Goal: Communication & Community: Share content

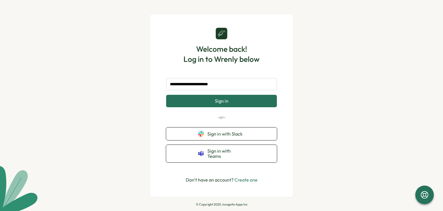
type input "**********"
click at [166, 95] on button "Sign in" at bounding box center [221, 101] width 111 height 12
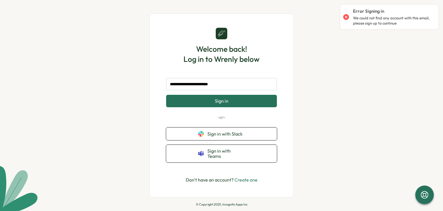
click at [241, 177] on link "Create one" at bounding box center [246, 180] width 23 height 6
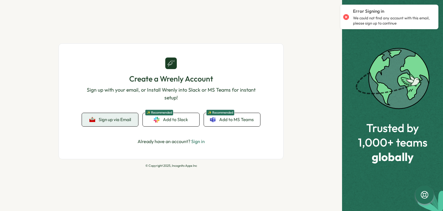
click at [116, 124] on button "Sign up via Email" at bounding box center [110, 119] width 56 height 13
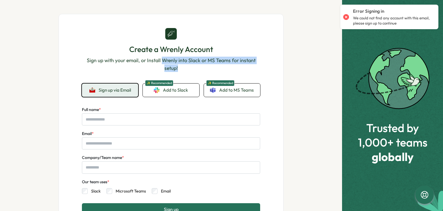
drag, startPoint x: 161, startPoint y: 61, endPoint x: 194, endPoint y: 65, distance: 33.1
click at [194, 65] on p "Sign up with your email, or Install Wrenly into Slack or MS Teams for instant s…" at bounding box center [171, 64] width 178 height 15
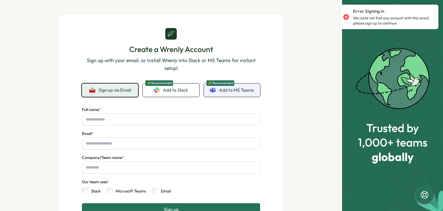
click at [238, 92] on span "Add to MS Teams" at bounding box center [236, 90] width 35 height 6
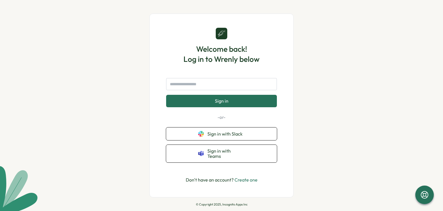
drag, startPoint x: 0, startPoint y: 0, endPoint x: 240, endPoint y: 175, distance: 297.6
click at [240, 177] on link "Create one" at bounding box center [246, 180] width 23 height 6
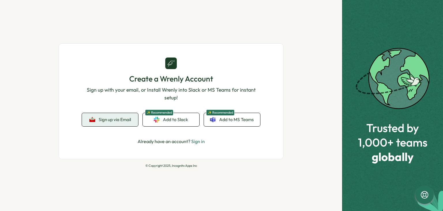
click at [119, 119] on span "Sign up via Email" at bounding box center [115, 119] width 32 height 5
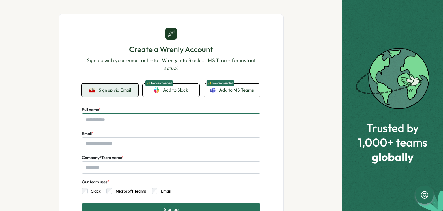
click at [130, 116] on input "Full name *" at bounding box center [171, 119] width 178 height 12
type input "**********"
type input "*"
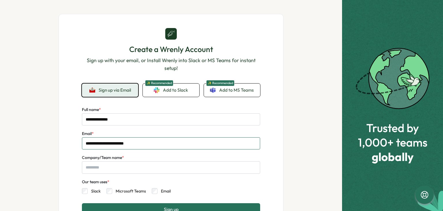
type input "**********"
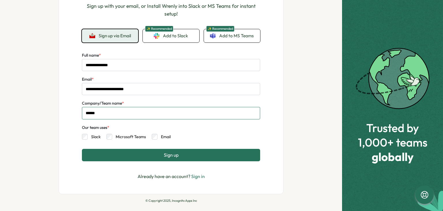
scroll to position [60, 0]
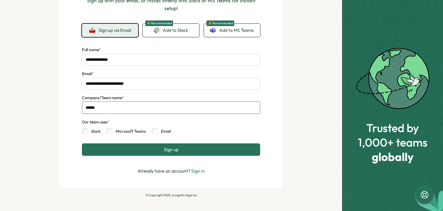
type input "******"
click at [123, 153] on button "Sign up" at bounding box center [171, 149] width 178 height 12
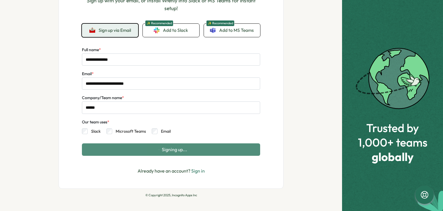
scroll to position [0, 0]
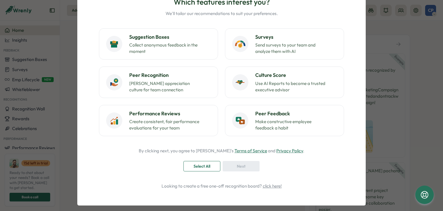
scroll to position [50, 0]
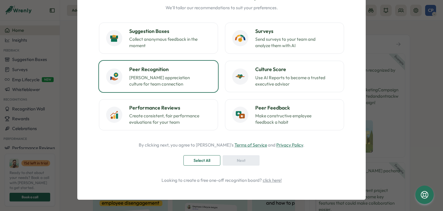
click at [160, 80] on p "Foster appreciation culture for team connection" at bounding box center [165, 80] width 72 height 13
click at [234, 164] on div "Next" at bounding box center [241, 160] width 26 height 10
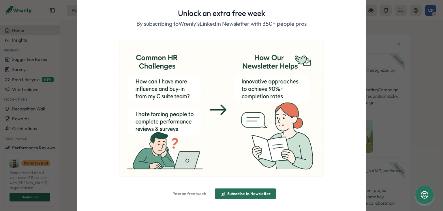
scroll to position [35, 0]
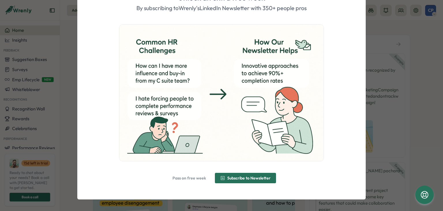
click at [185, 180] on span "Pass on free week" at bounding box center [189, 178] width 33 height 10
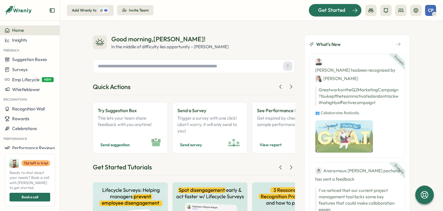
click at [325, 8] on span "Get Started" at bounding box center [331, 10] width 27 height 8
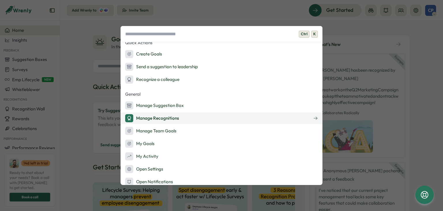
scroll to position [101, 0]
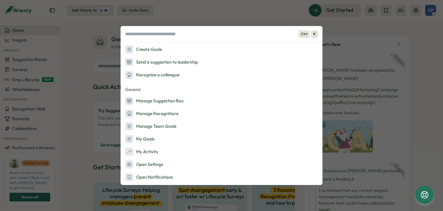
click at [253, 14] on div "Ctrl K Onboarding Ask AI Launch Survey Launch Peer Feedback Add Admins Admin Ac…" at bounding box center [221, 105] width 443 height 211
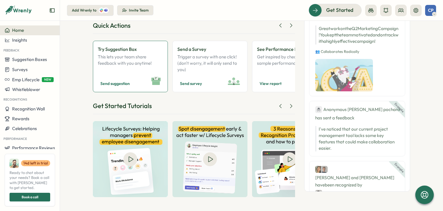
scroll to position [0, 0]
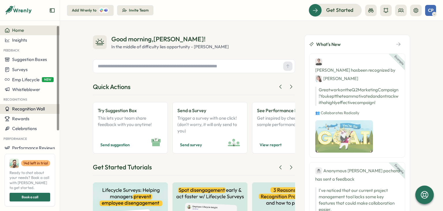
click at [28, 111] on span "Recognition Wall" at bounding box center [28, 108] width 33 height 5
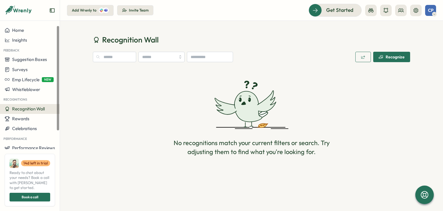
click at [387, 56] on div "Recognize" at bounding box center [392, 57] width 26 height 5
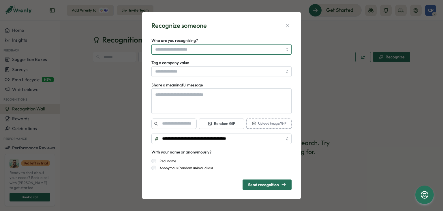
type textarea "*"
click at [216, 49] on input "Who are you recognizing?" at bounding box center [219, 49] width 128 height 10
type input "*"
click at [230, 29] on div "Recognize someone" at bounding box center [222, 25] width 140 height 9
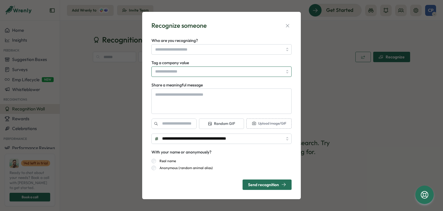
type textarea "*"
click at [232, 70] on input "Tag a company value" at bounding box center [222, 71] width 140 height 10
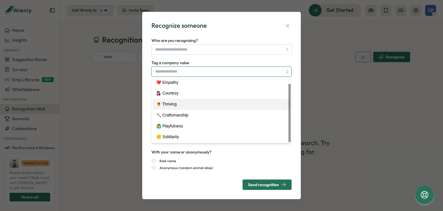
scroll to position [4, 0]
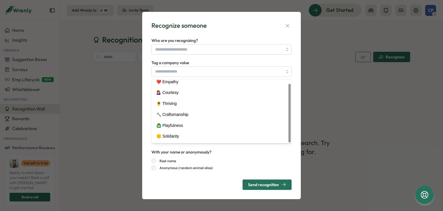
click at [228, 61] on div "Tag a company value ❤️ Empathy 💁‍♀️ Courtesy 🌻 Thriving 🔨 Craftsmanship 🙆‍♂️ Pl…" at bounding box center [222, 68] width 140 height 18
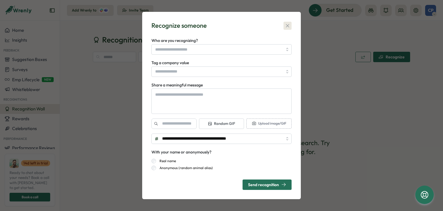
click at [288, 27] on icon "button" at bounding box center [288, 26] width 6 height 6
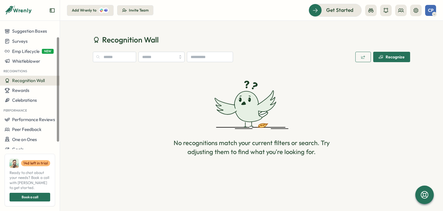
scroll to position [0, 0]
